Goal: Check status: Check status

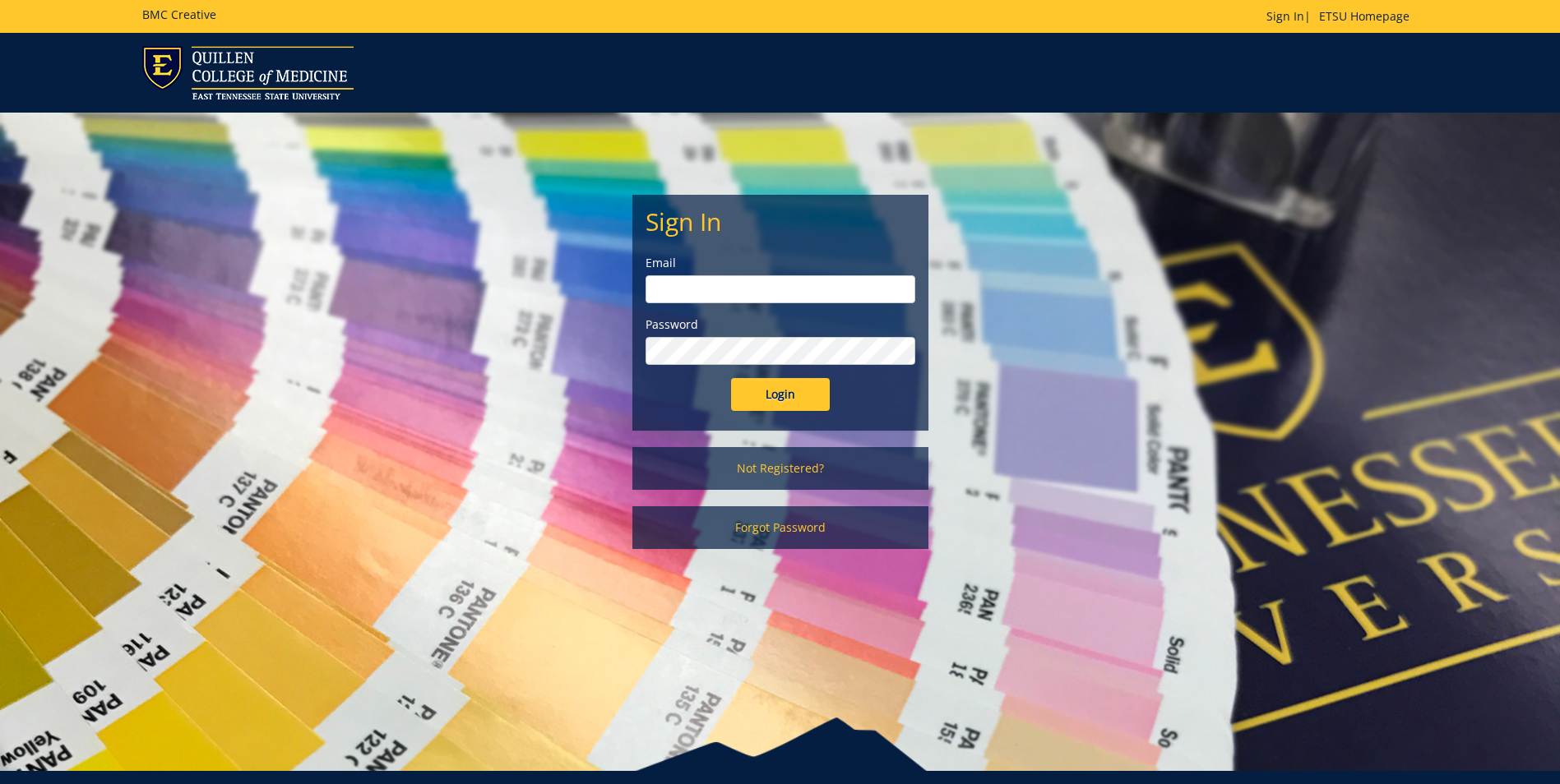
click at [806, 281] on input "email" at bounding box center [780, 290] width 270 height 28
type input "[EMAIL_ADDRESS][DOMAIN_NAME]"
click at [792, 385] on input "Login" at bounding box center [780, 394] width 99 height 33
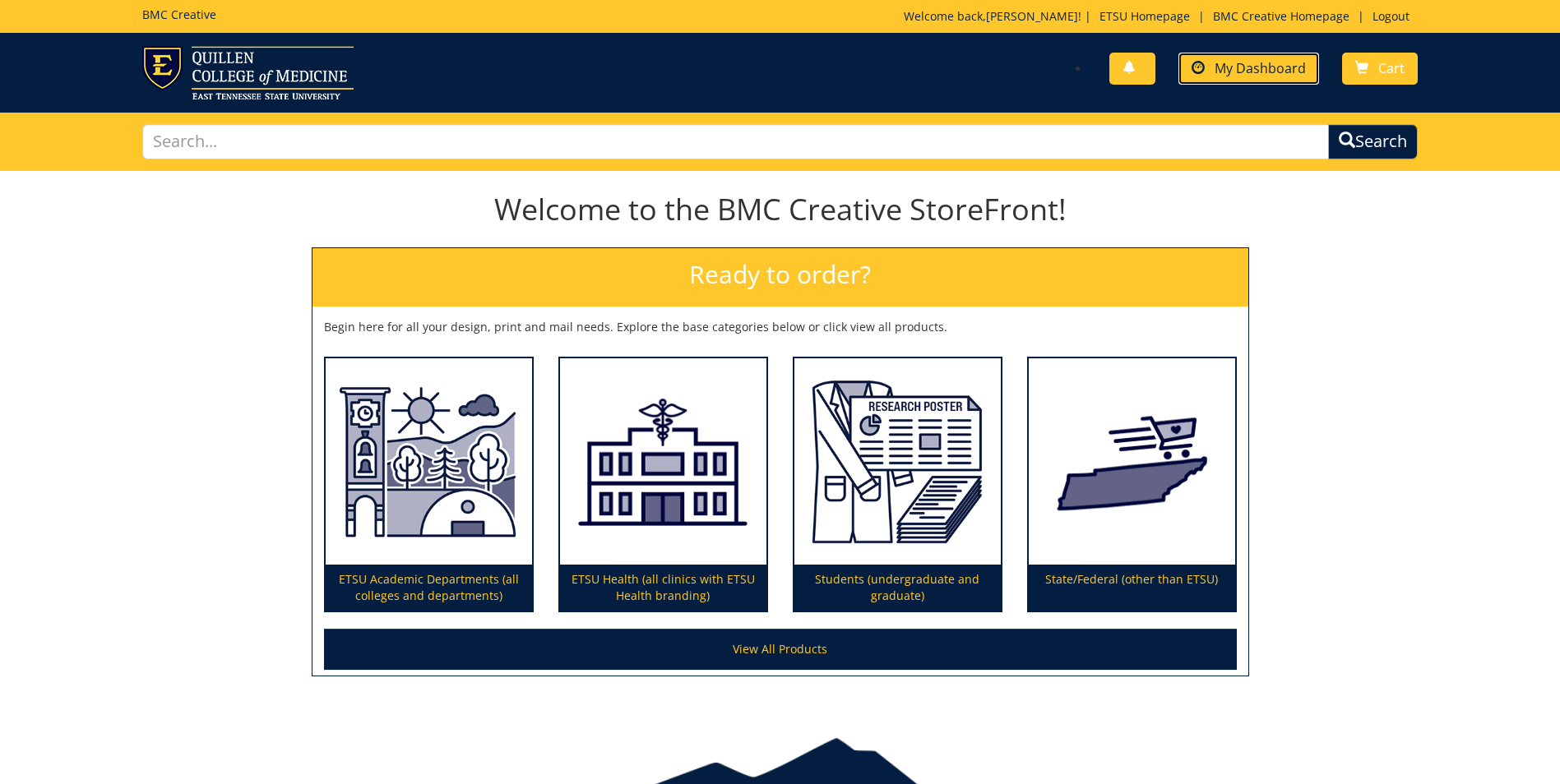
click at [1278, 69] on span "My Dashboard" at bounding box center [1260, 68] width 92 height 18
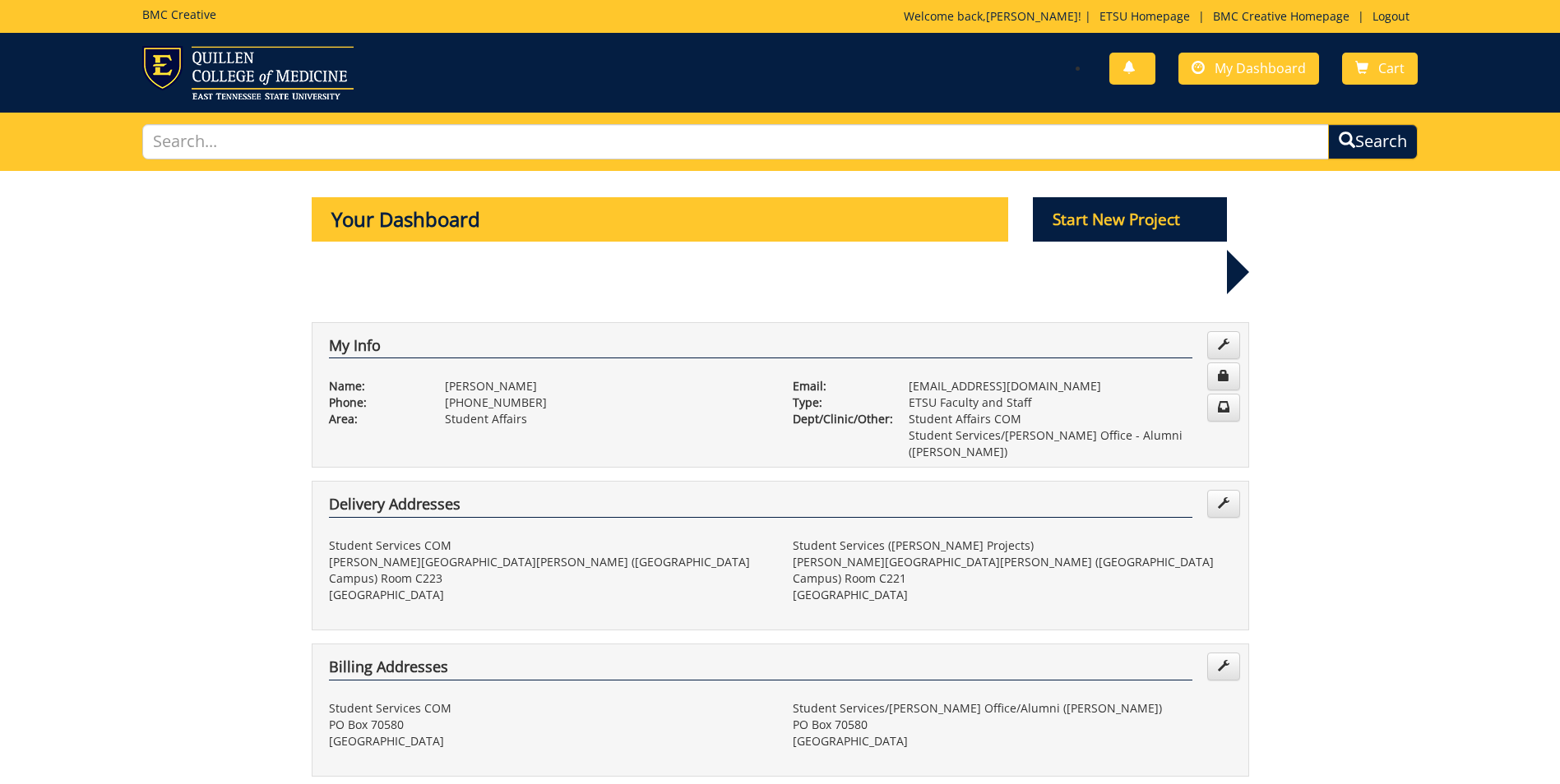
scroll to position [247, 0]
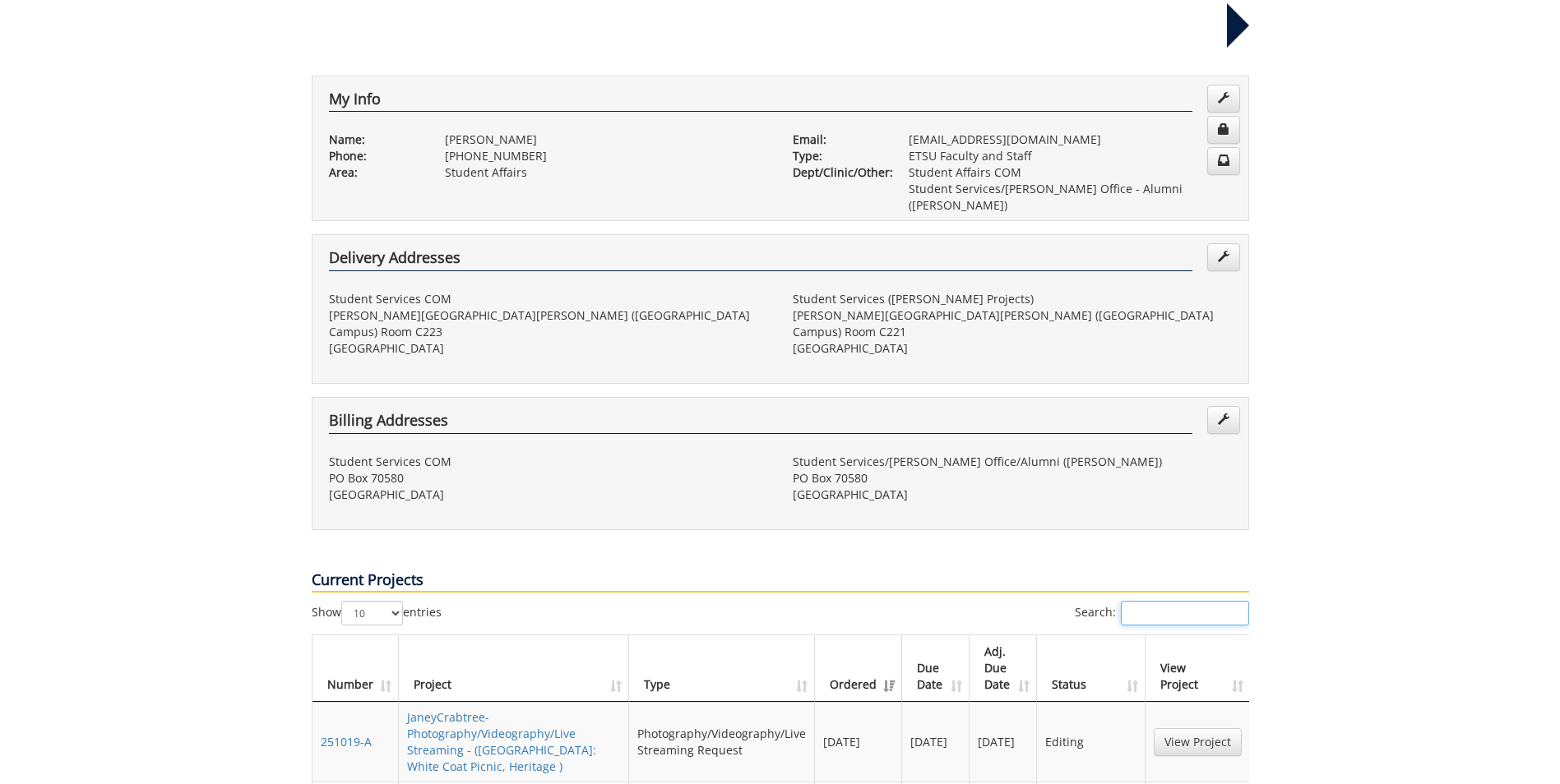
click at [1146, 601] on input "Search:" at bounding box center [1185, 613] width 128 height 25
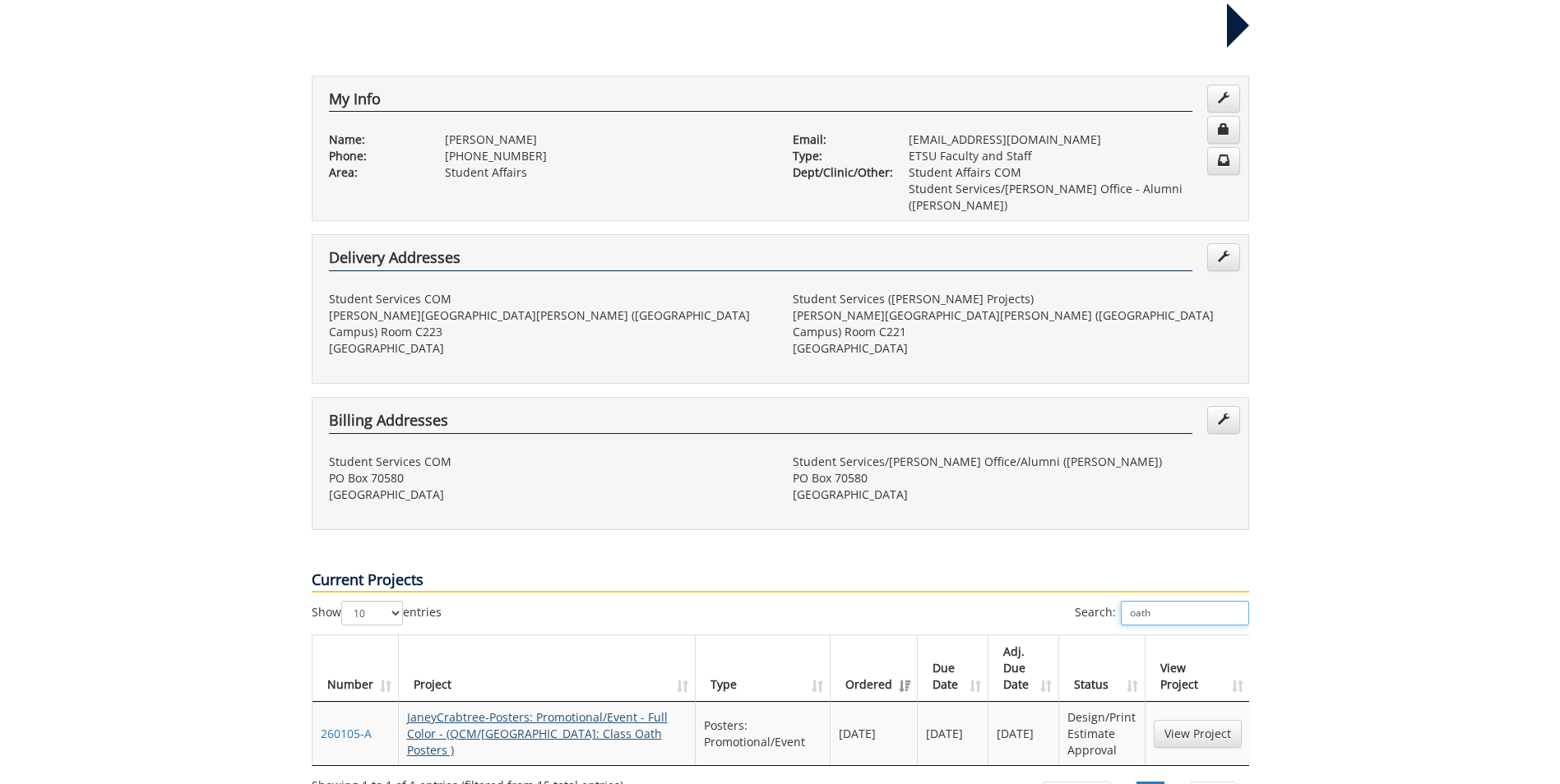
type input "oath"
click at [581, 709] on link "JaneyCrabtree-Posters: Promotional/Event - Full Color - (QCM/SA: Class Oath Pos…" at bounding box center [538, 733] width 261 height 49
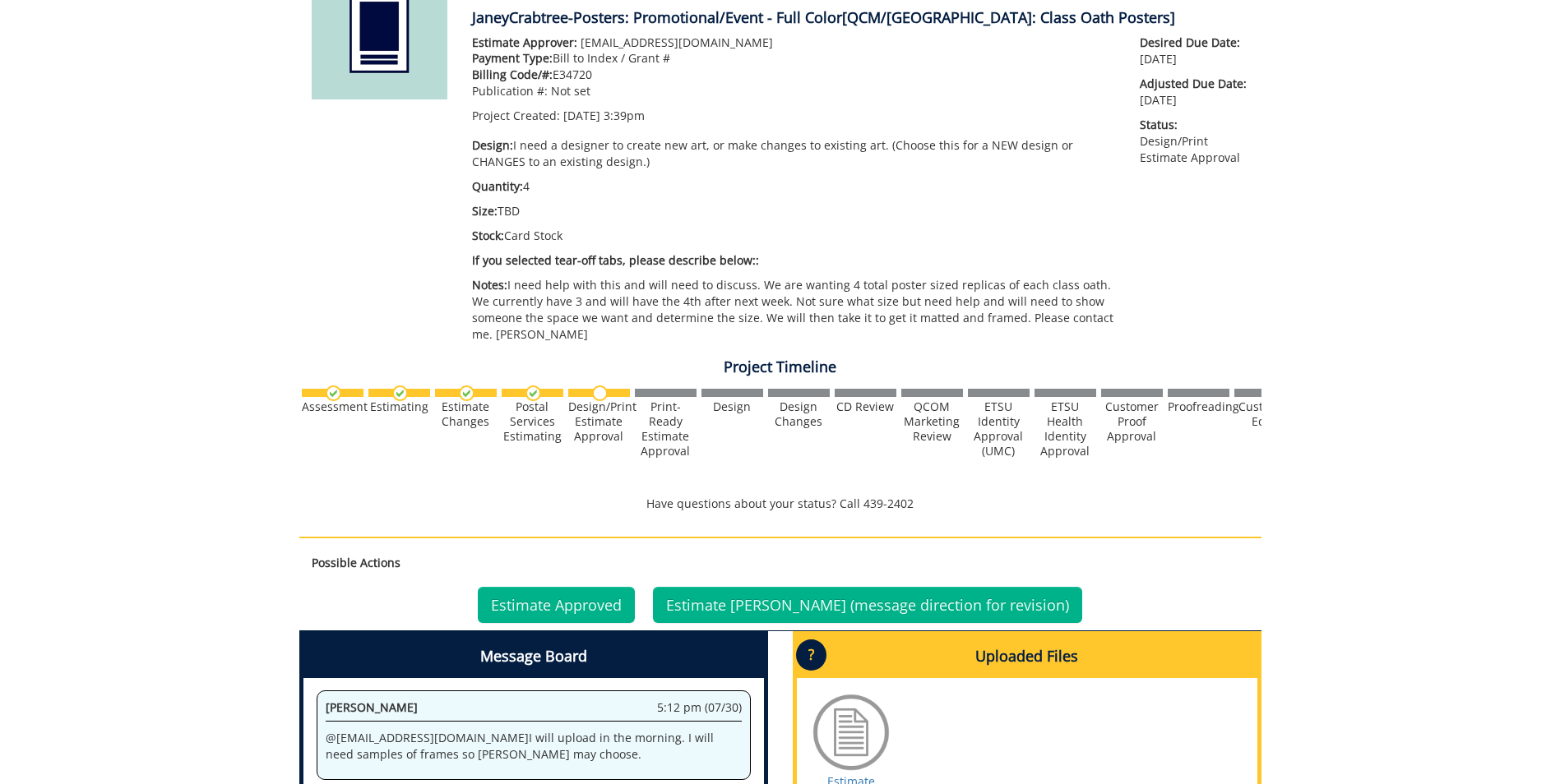
scroll to position [493, 0]
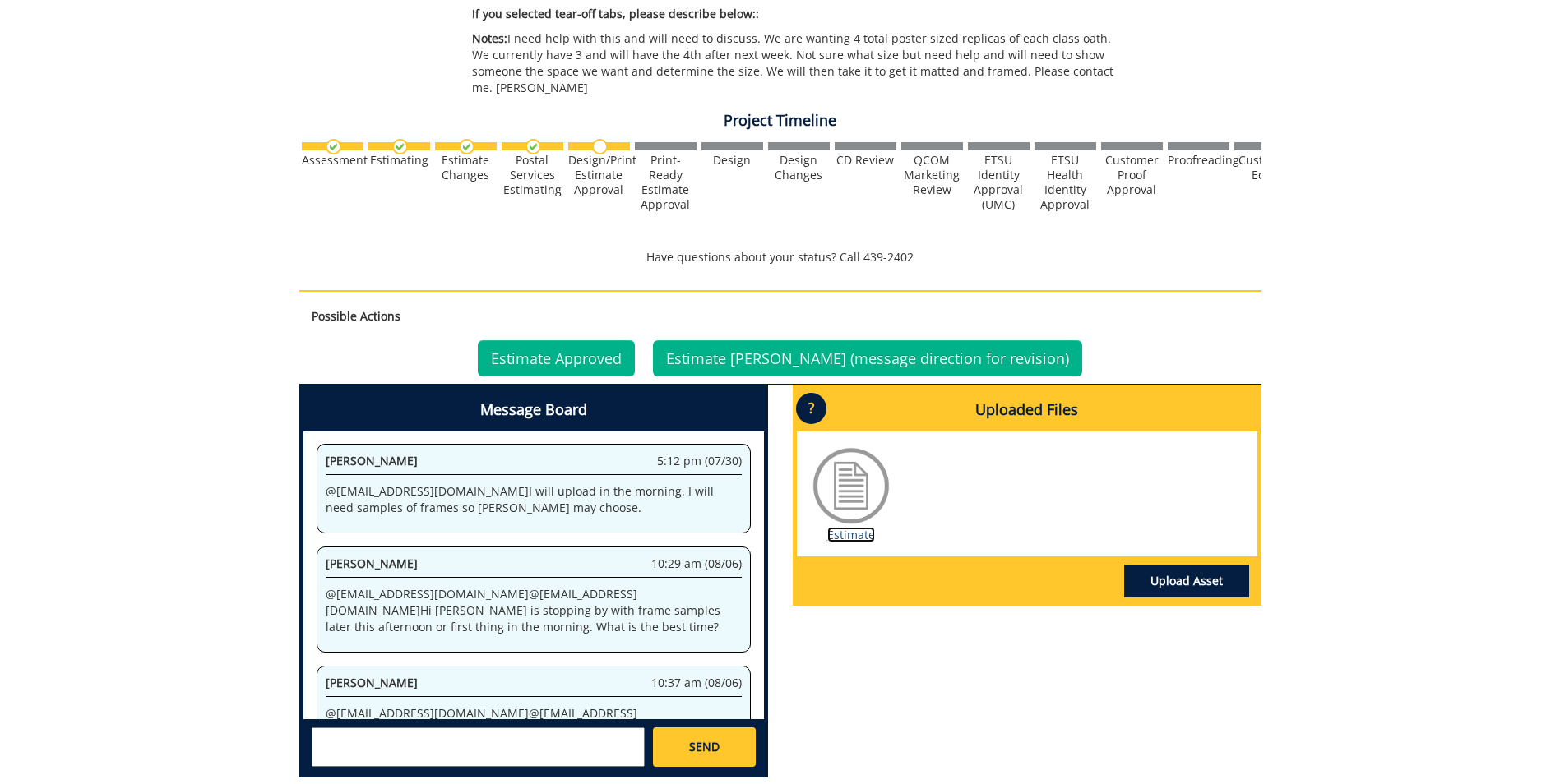
click at [844, 526] on link "Estimate" at bounding box center [851, 534] width 48 height 16
click at [614, 340] on link "Estimate Approved" at bounding box center [557, 358] width 157 height 36
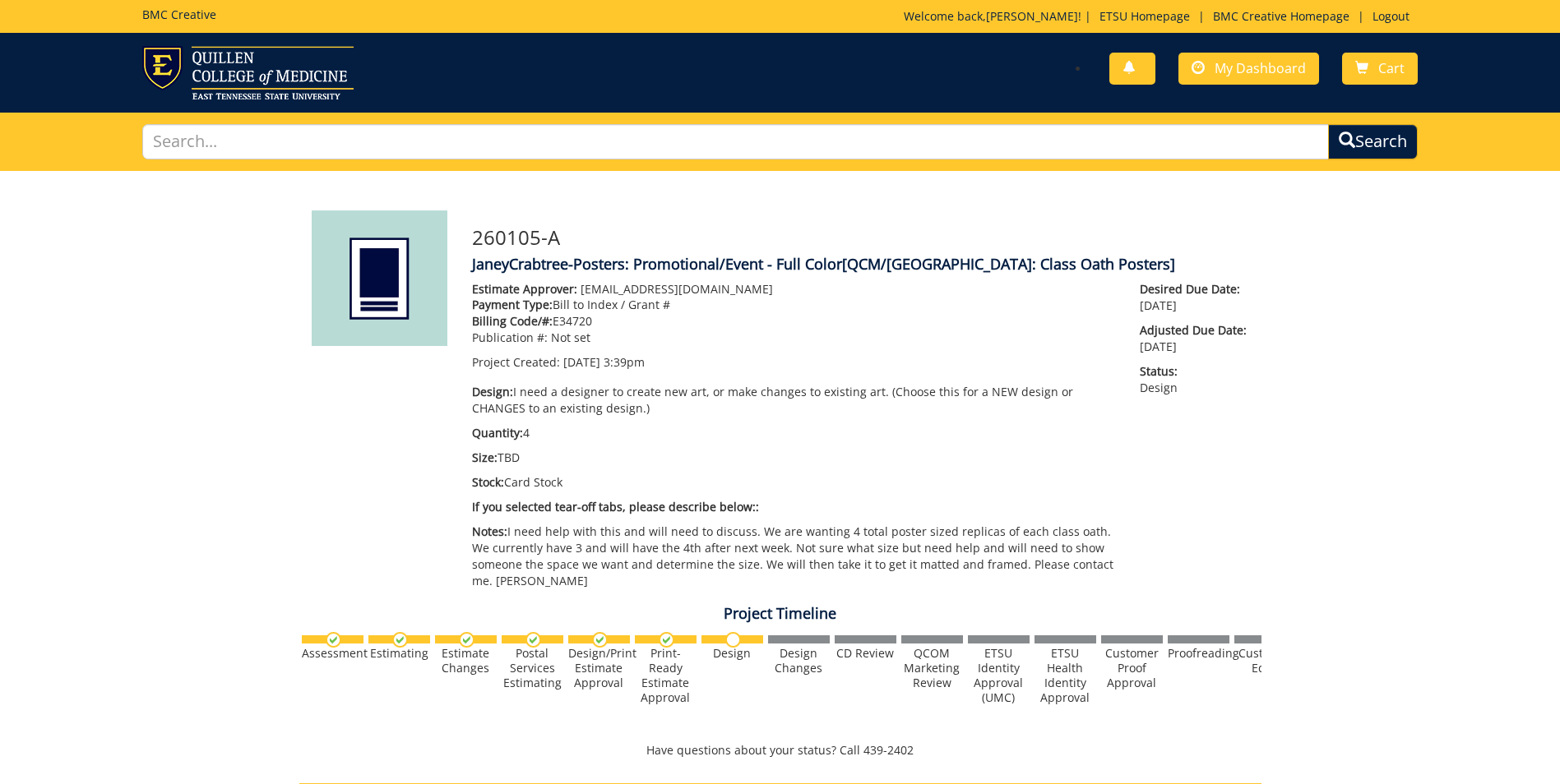
scroll to position [987, 0]
